Goal: Task Accomplishment & Management: Use online tool/utility

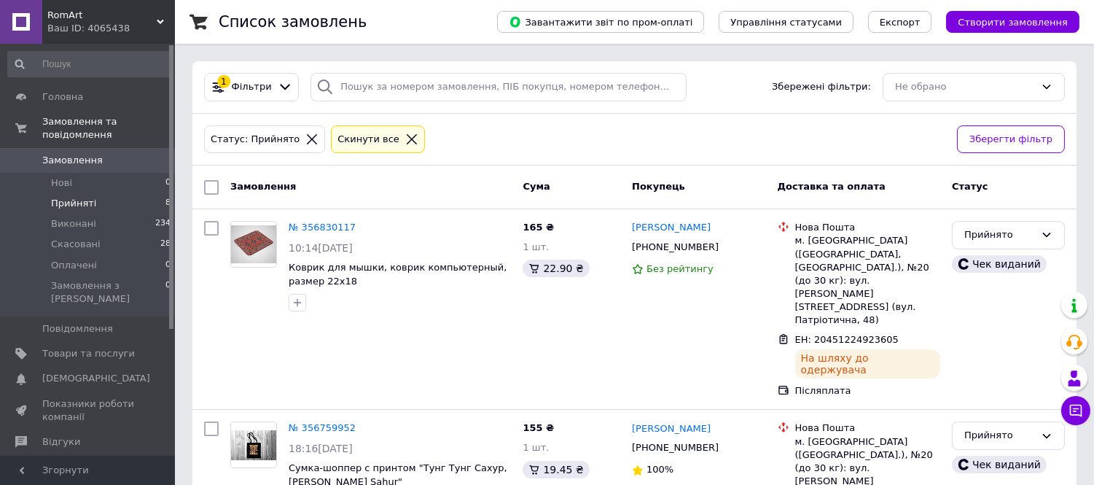
click at [107, 193] on li "Прийняті 8" at bounding box center [89, 203] width 179 height 20
click at [96, 347] on span "Товари та послуги" at bounding box center [88, 353] width 93 height 13
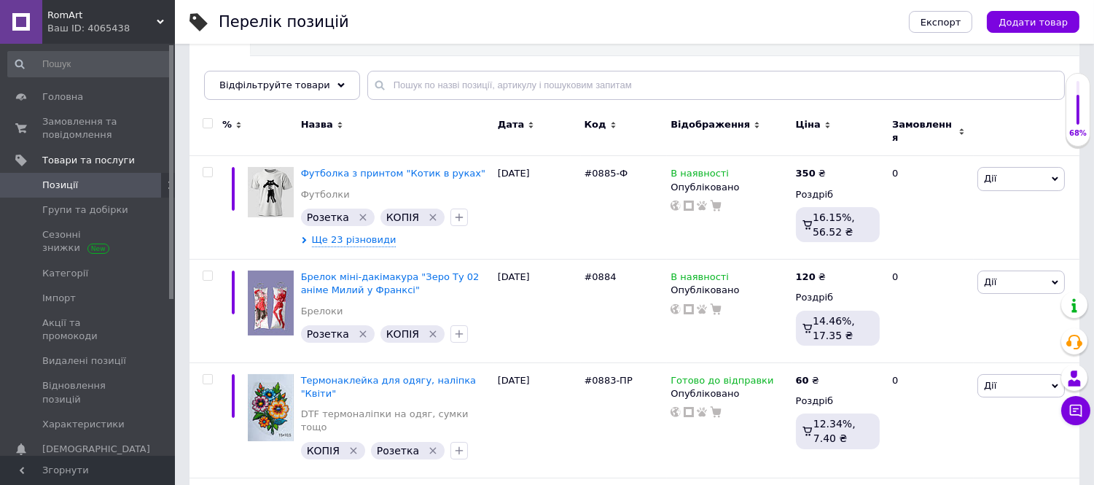
scroll to position [162, 0]
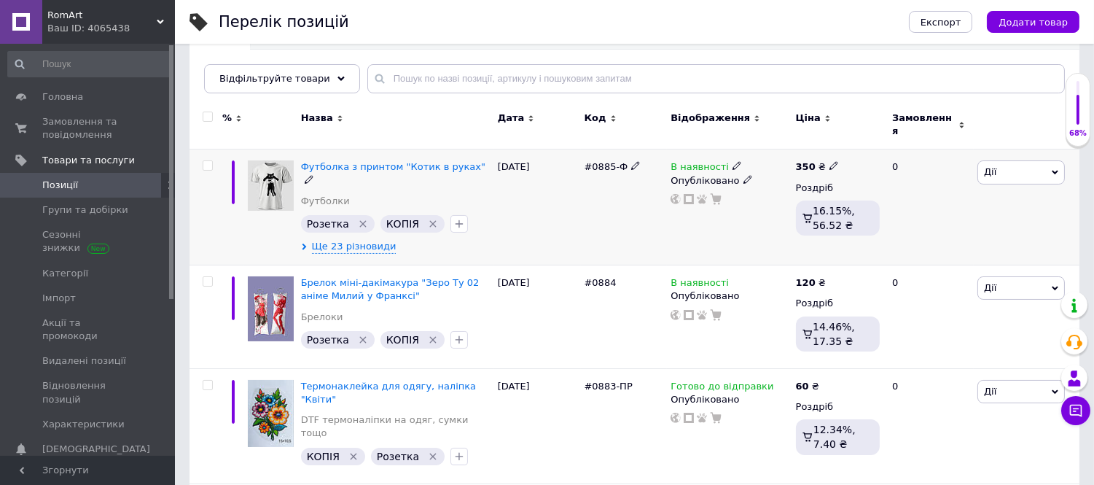
click at [1018, 166] on span "Дії" at bounding box center [1021, 171] width 87 height 23
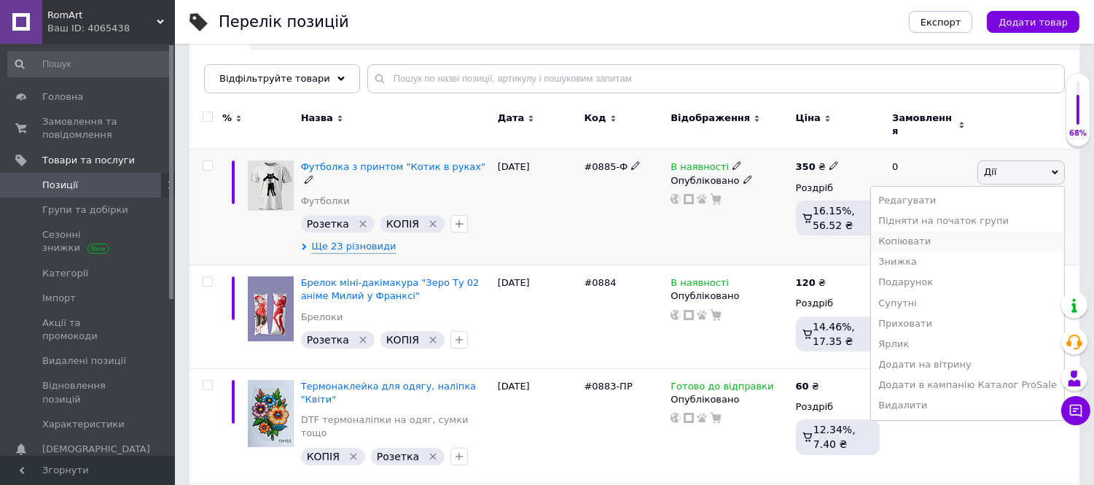
click at [935, 234] on li "Копіювати" at bounding box center [967, 241] width 193 height 20
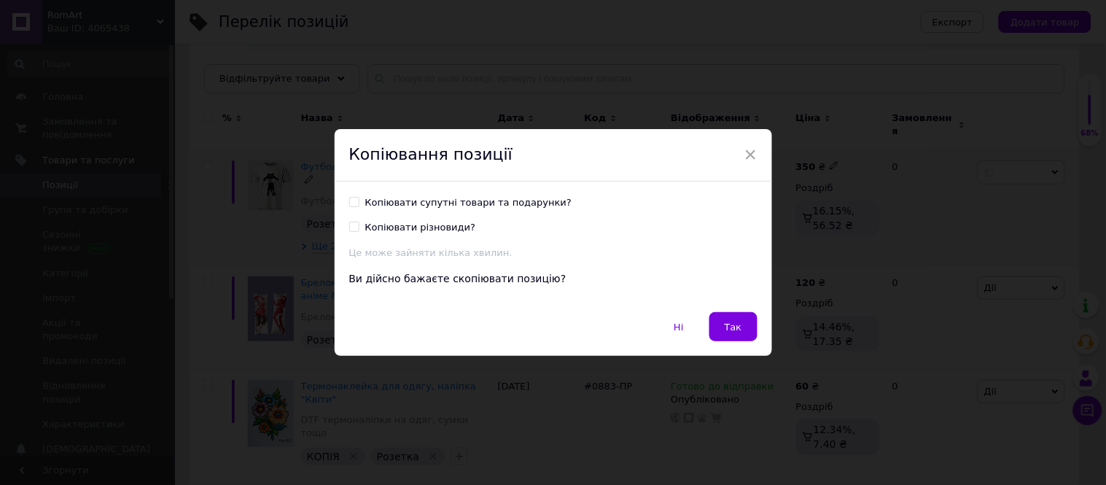
click at [502, 199] on div "Копіювати супутні товари та подарунки?" at bounding box center [468, 202] width 207 height 13
click at [359, 199] on input "Копіювати супутні товари та подарунки?" at bounding box center [353, 201] width 9 height 9
checkbox input "true"
click at [736, 325] on span "Так" at bounding box center [733, 327] width 17 height 11
